Goal: Task Accomplishment & Management: Complete application form

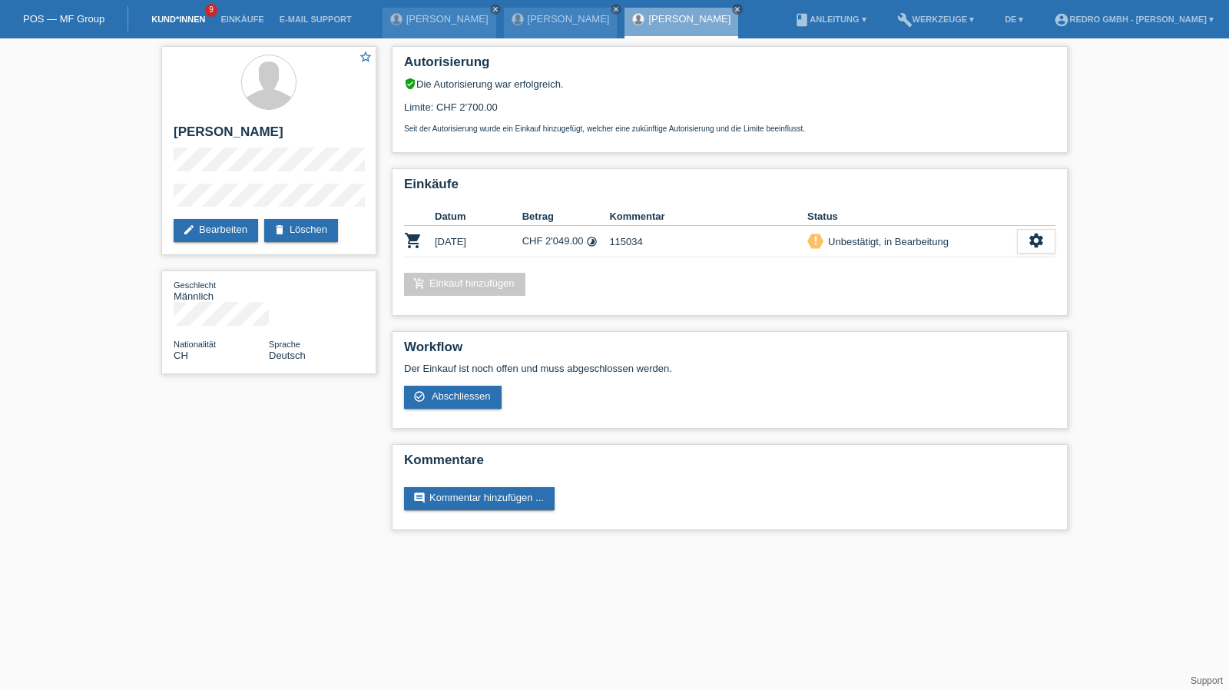
click at [177, 17] on link "Kund*innen" at bounding box center [178, 19] width 69 height 9
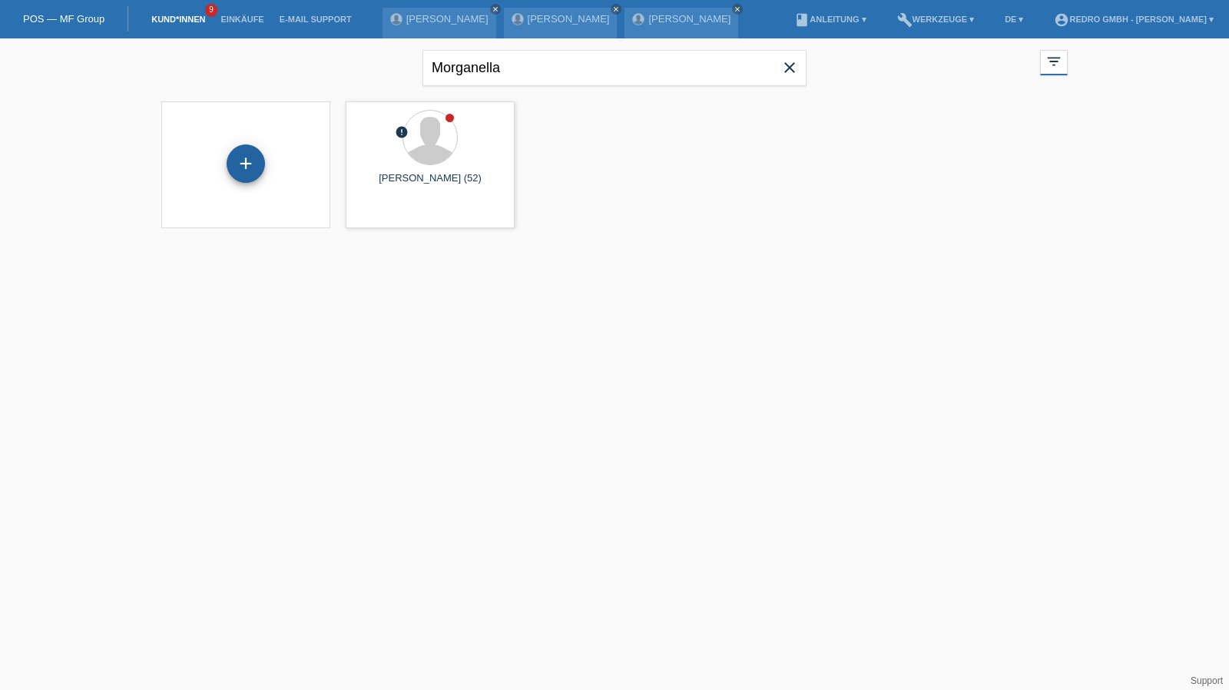
click at [238, 157] on div "+" at bounding box center [246, 163] width 38 height 38
